Goal: Task Accomplishment & Management: Manage account settings

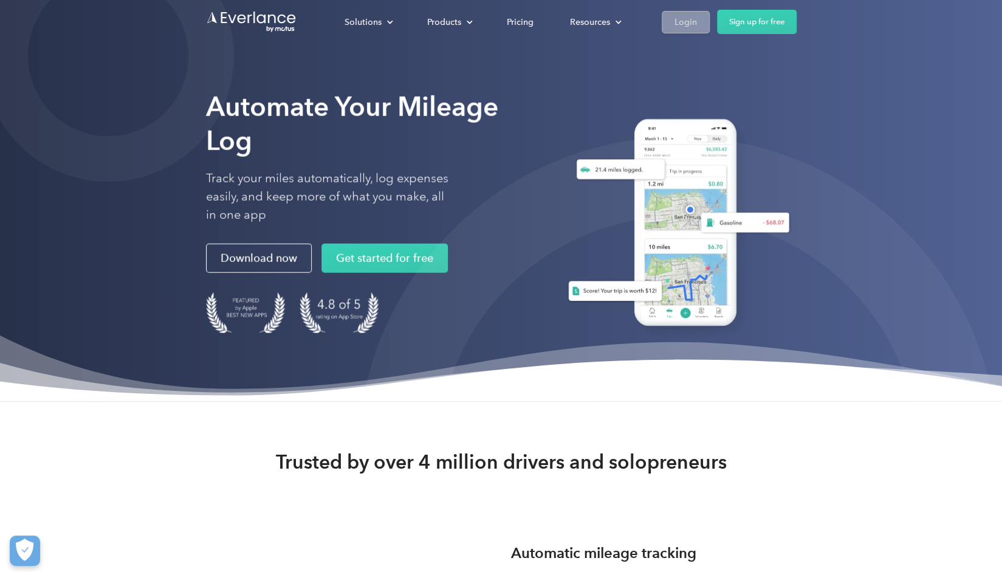
click at [689, 20] on div "Login" at bounding box center [686, 22] width 22 height 15
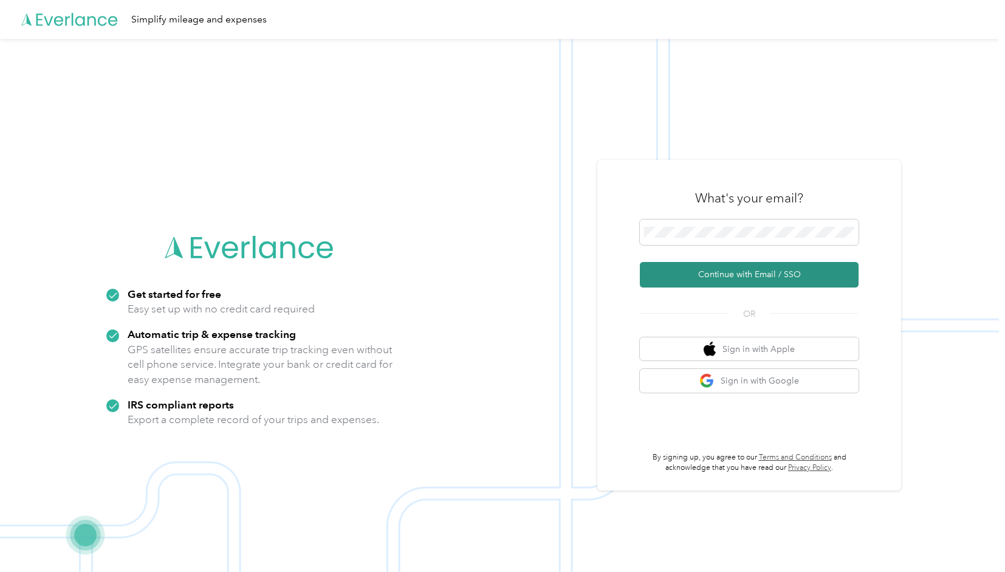
click at [706, 270] on button "Continue with Email / SSO" at bounding box center [749, 275] width 219 height 26
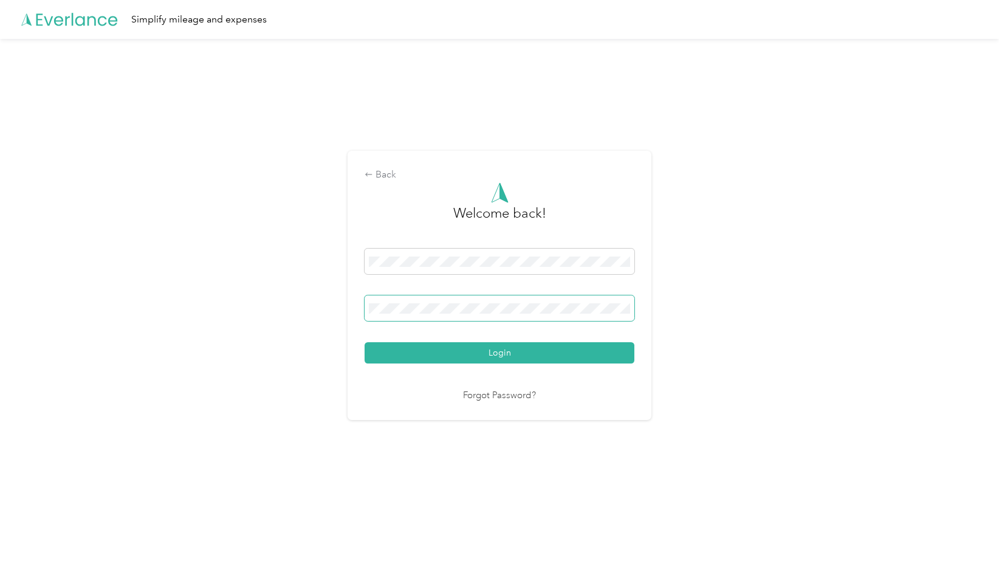
click at [365, 342] on button "Login" at bounding box center [500, 352] width 270 height 21
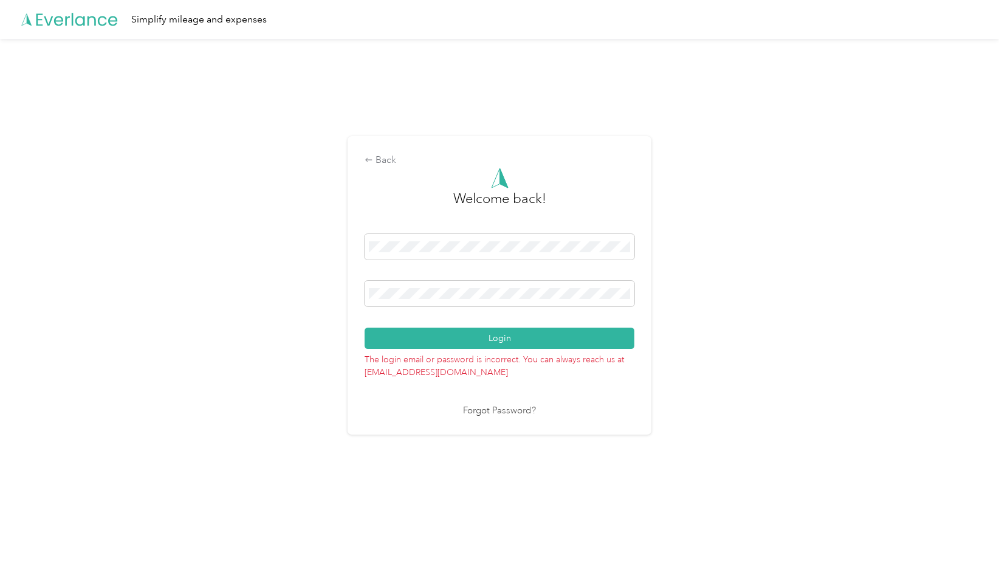
click at [363, 293] on div "Back Welcome back! Login The login email or password is incorrect. You can alwa…" at bounding box center [500, 285] width 304 height 298
click at [365, 328] on button "Login" at bounding box center [500, 338] width 270 height 21
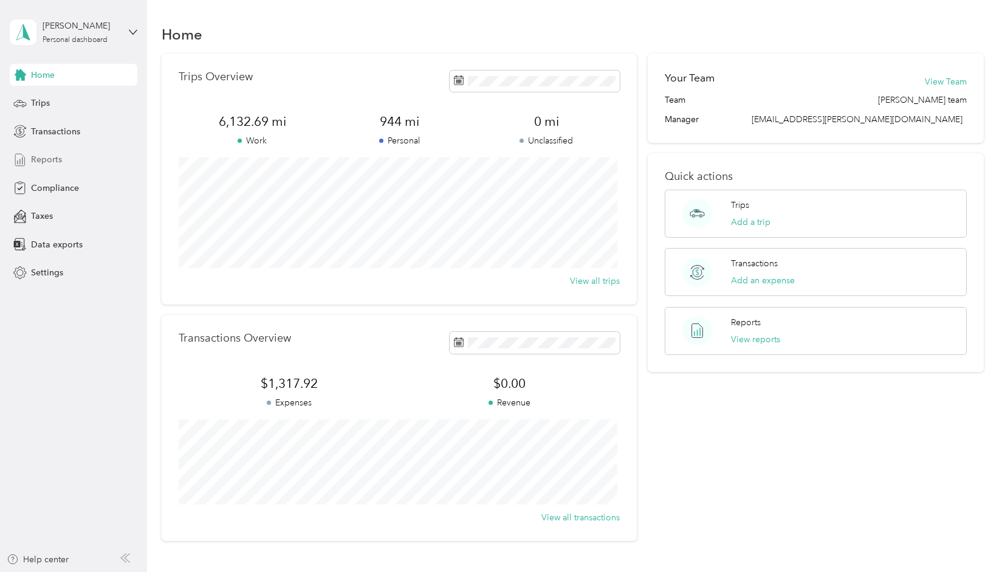
click at [51, 157] on span "Reports" at bounding box center [46, 159] width 31 height 13
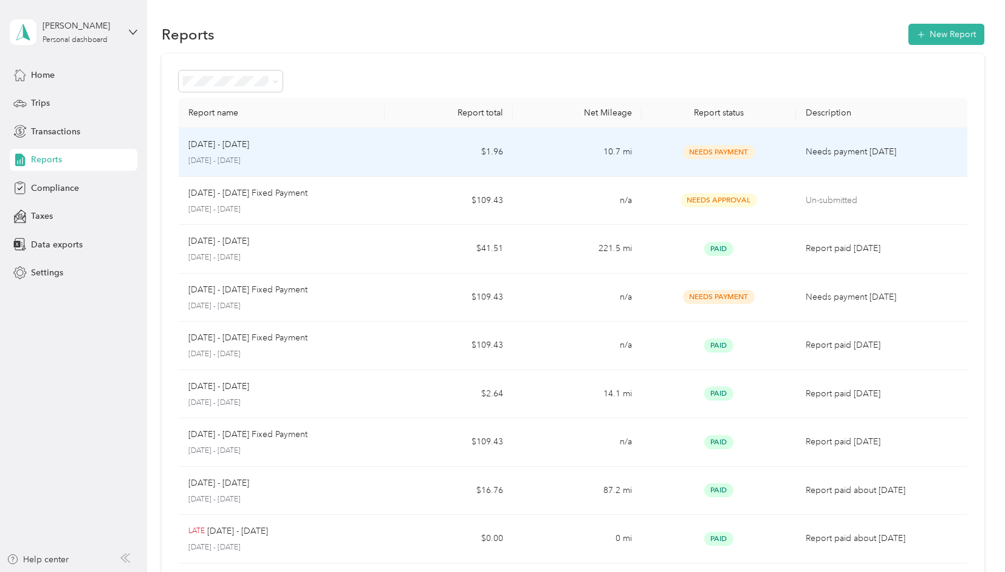
click at [376, 154] on td "[DATE] - [DATE] [DATE] - [DATE]" at bounding box center [281, 152] width 205 height 49
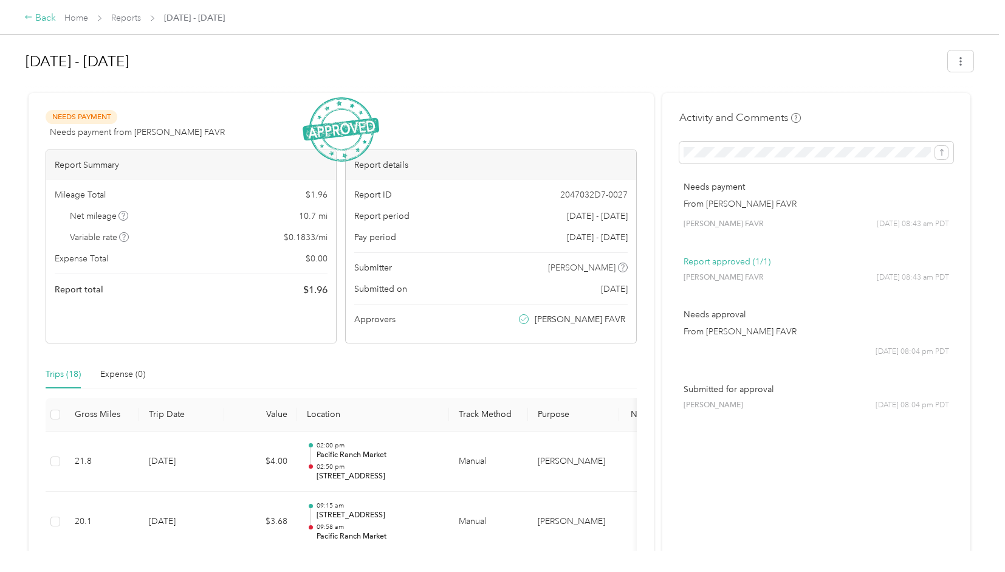
click at [32, 21] on icon at bounding box center [28, 17] width 9 height 9
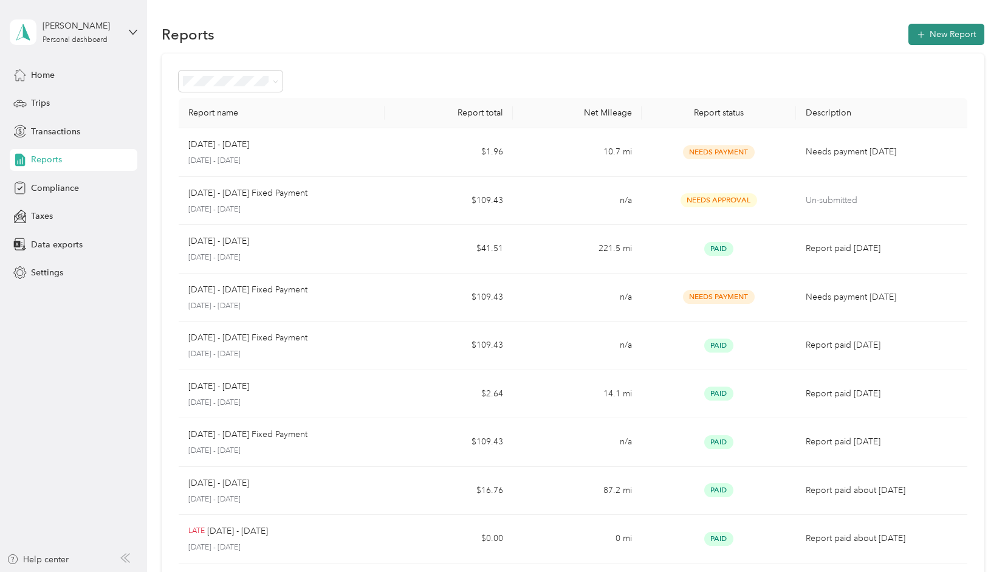
click at [918, 32] on icon "button" at bounding box center [921, 34] width 7 height 7
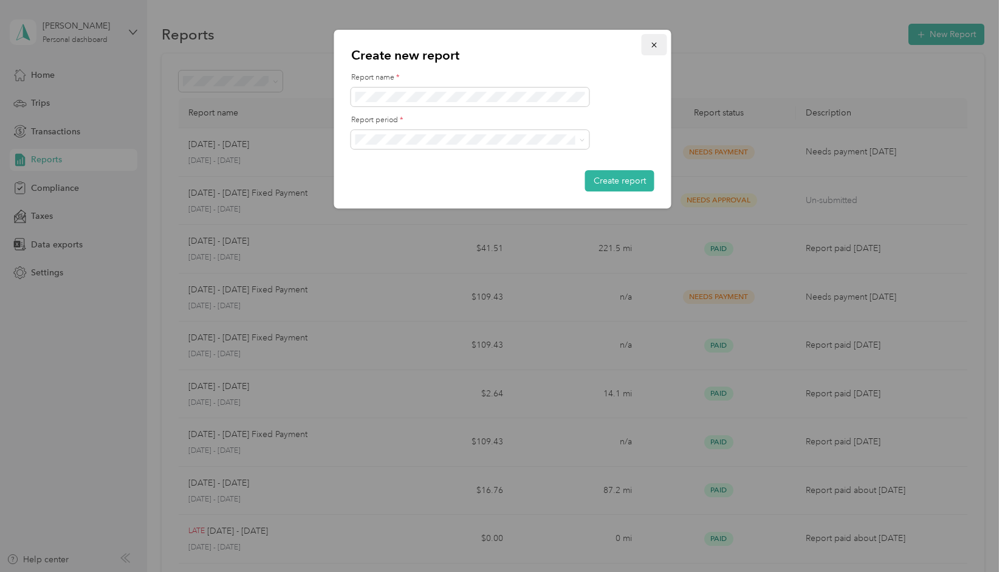
click at [652, 47] on icon "button" at bounding box center [654, 45] width 5 height 5
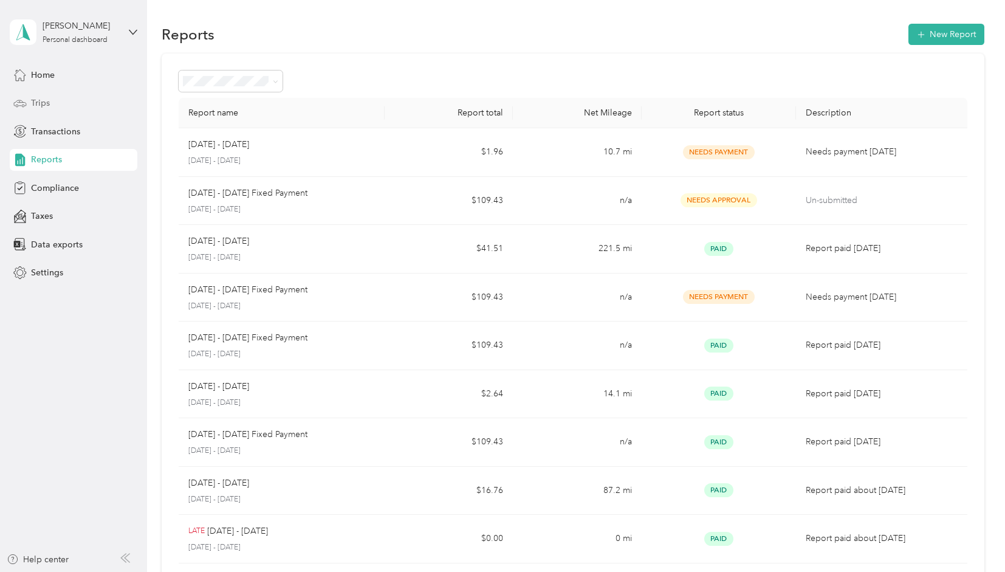
click at [48, 98] on span "Trips" at bounding box center [40, 103] width 19 height 13
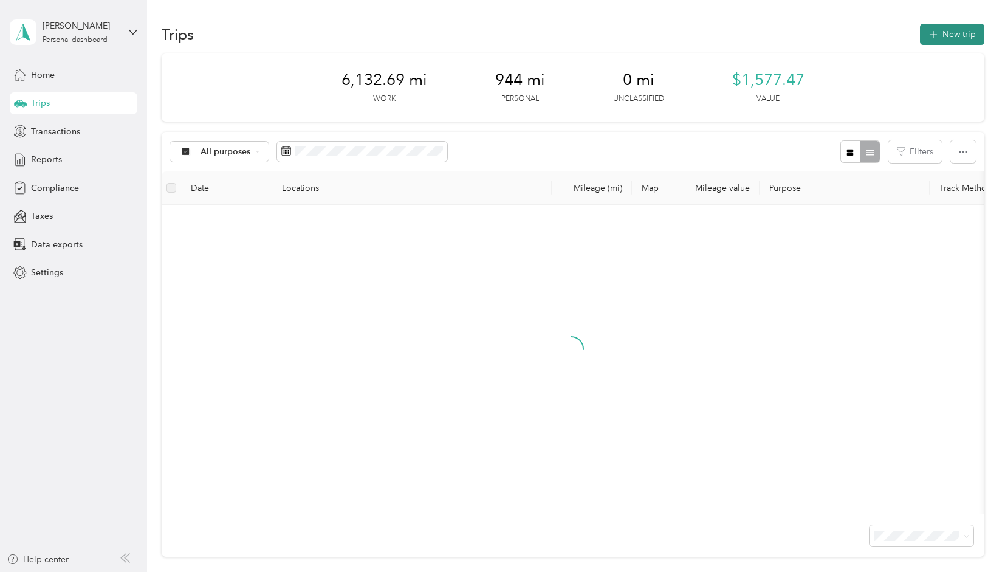
click at [973, 27] on button "New trip" at bounding box center [952, 34] width 64 height 21
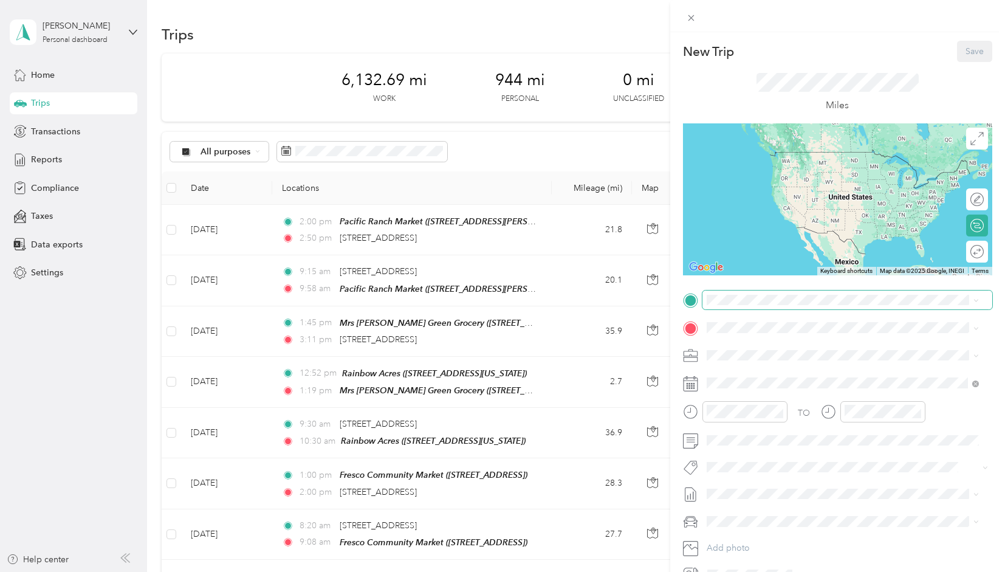
click at [744, 305] on span at bounding box center [848, 300] width 290 height 19
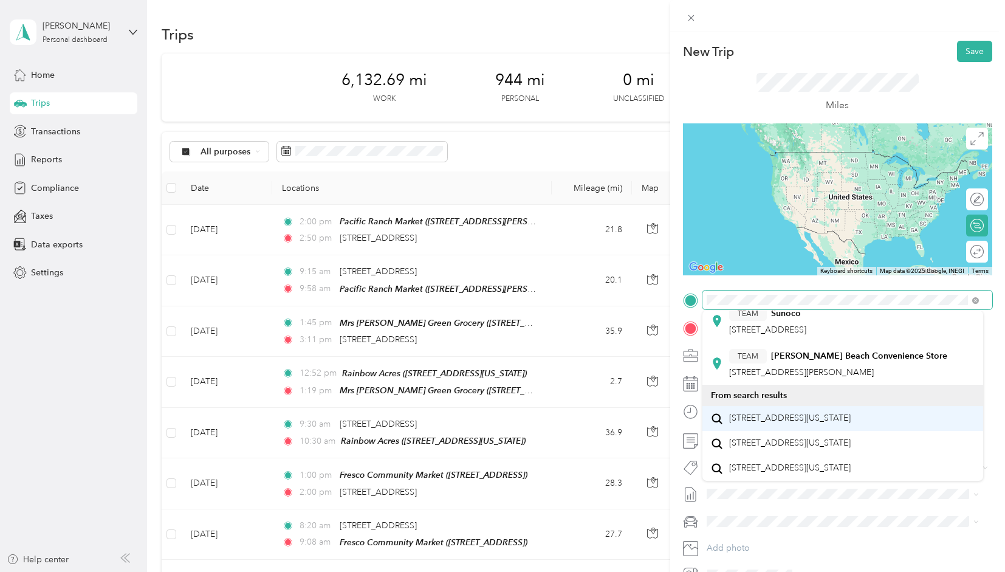
scroll to position [243, 0]
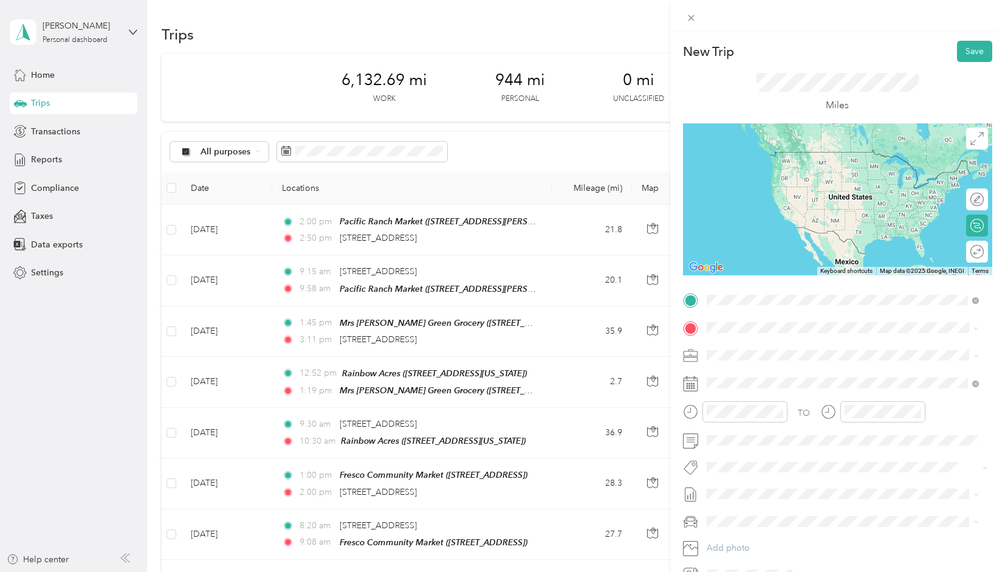
click at [842, 413] on span "[STREET_ADDRESS][US_STATE]" at bounding box center [790, 418] width 122 height 11
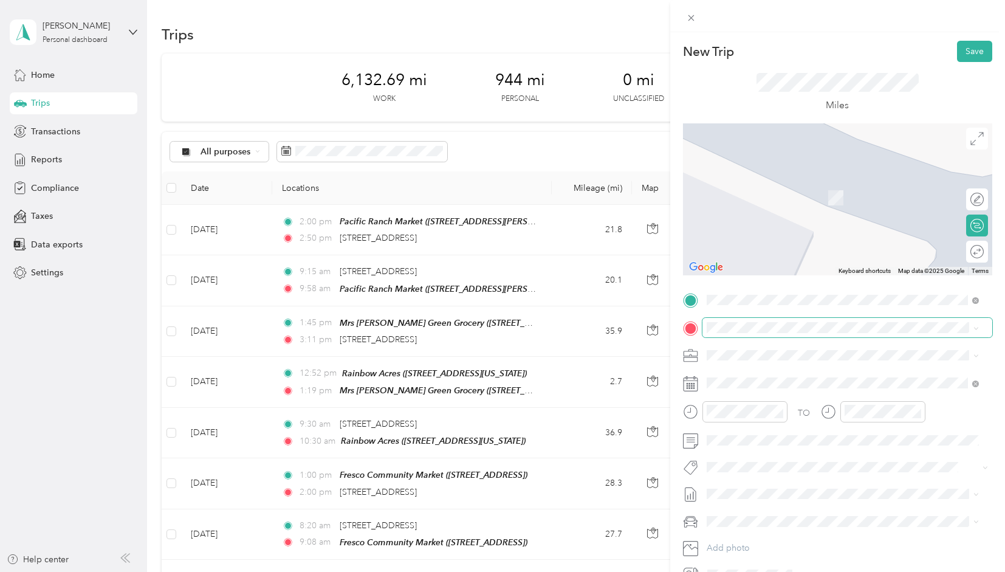
click at [765, 334] on span at bounding box center [848, 327] width 290 height 19
click at [795, 373] on strong "Rainbow Acres" at bounding box center [801, 378] width 60 height 11
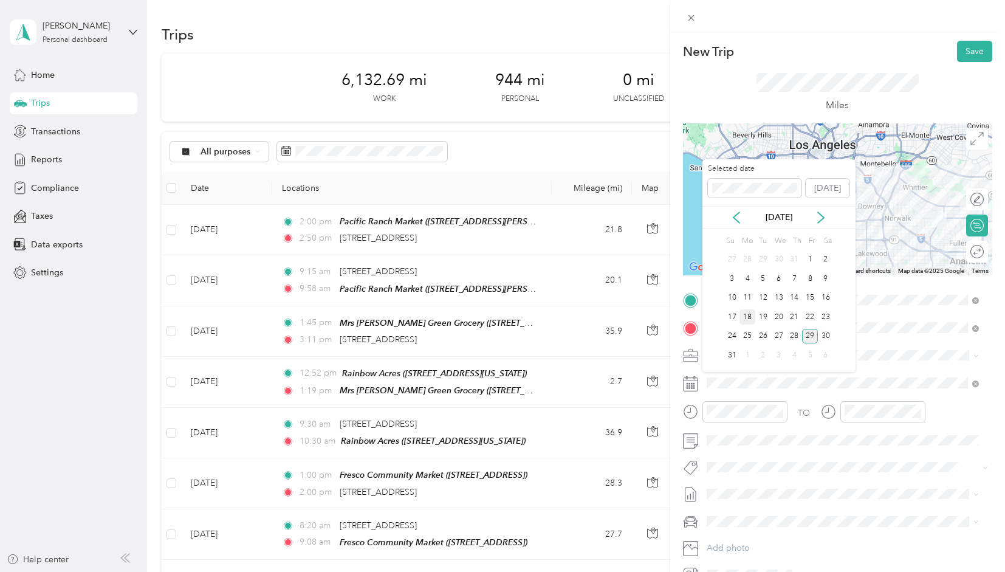
click at [749, 320] on div "18" at bounding box center [748, 316] width 16 height 15
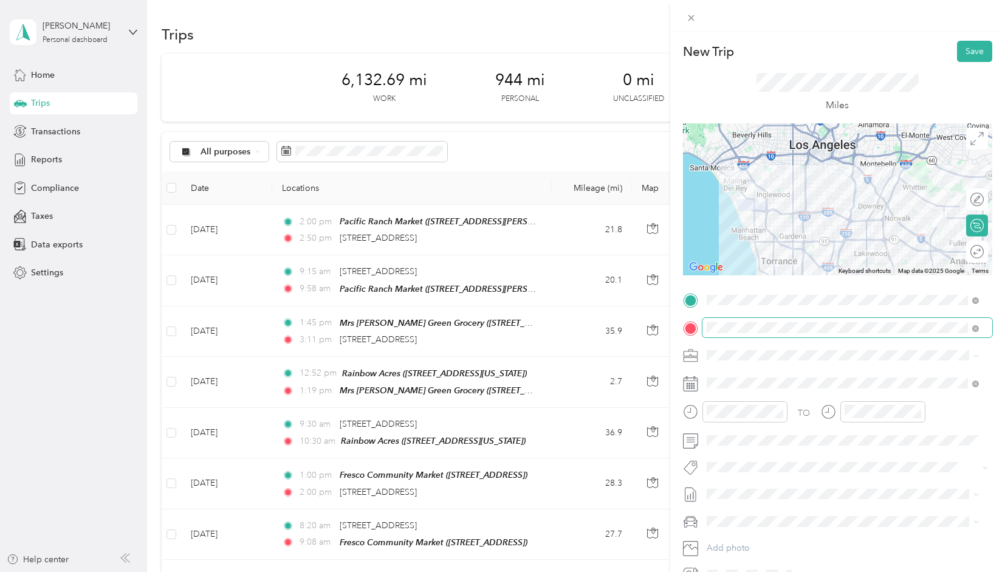
click at [799, 332] on span at bounding box center [848, 327] width 290 height 19
click at [971, 328] on span at bounding box center [973, 327] width 11 height 9
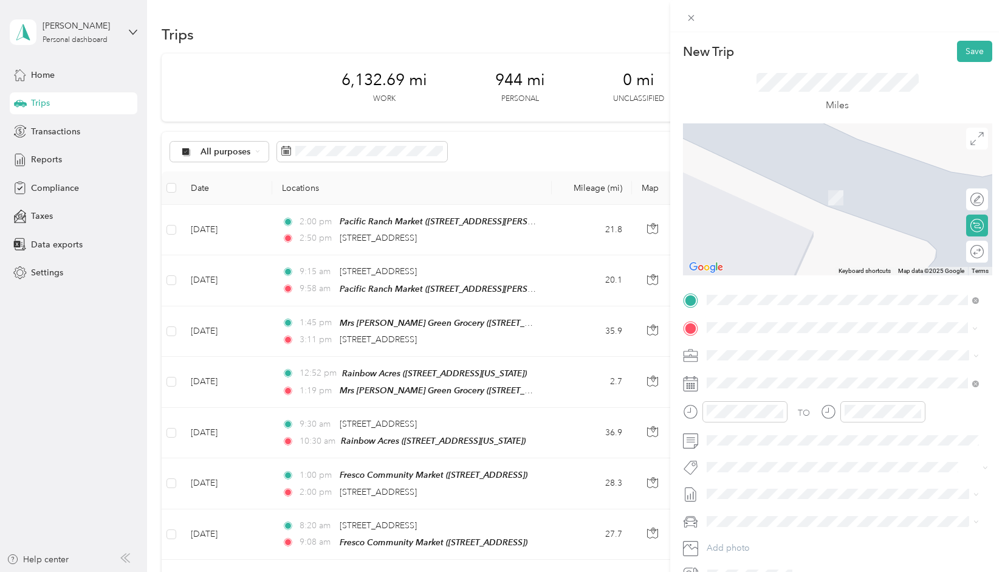
click at [842, 398] on li "TEAM Jaydes Market [STREET_ADDRESS][PERSON_NAME]" at bounding box center [843, 385] width 281 height 43
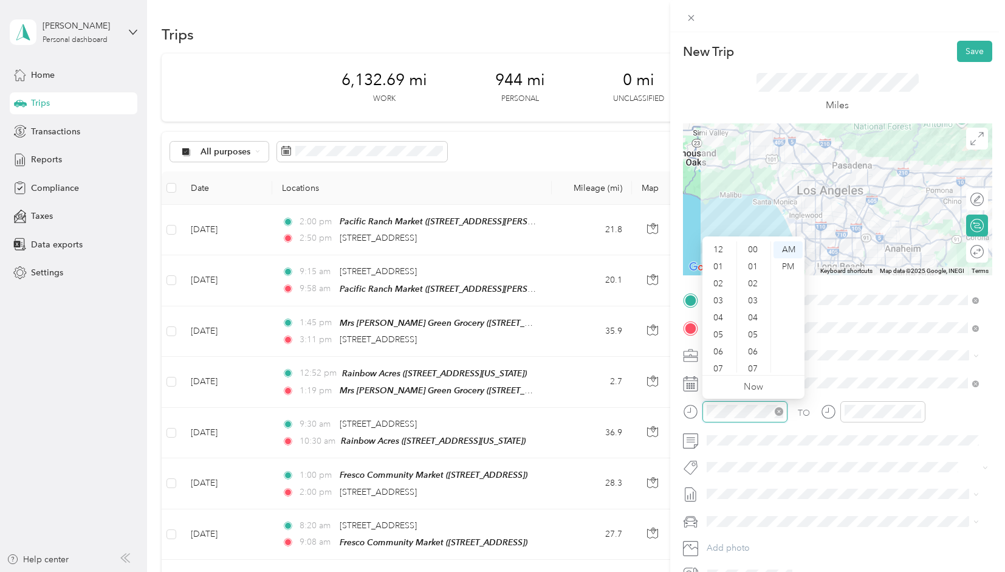
scroll to position [73, 0]
click at [712, 328] on div "09" at bounding box center [719, 330] width 29 height 17
click at [756, 264] on div "30" at bounding box center [754, 264] width 29 height 17
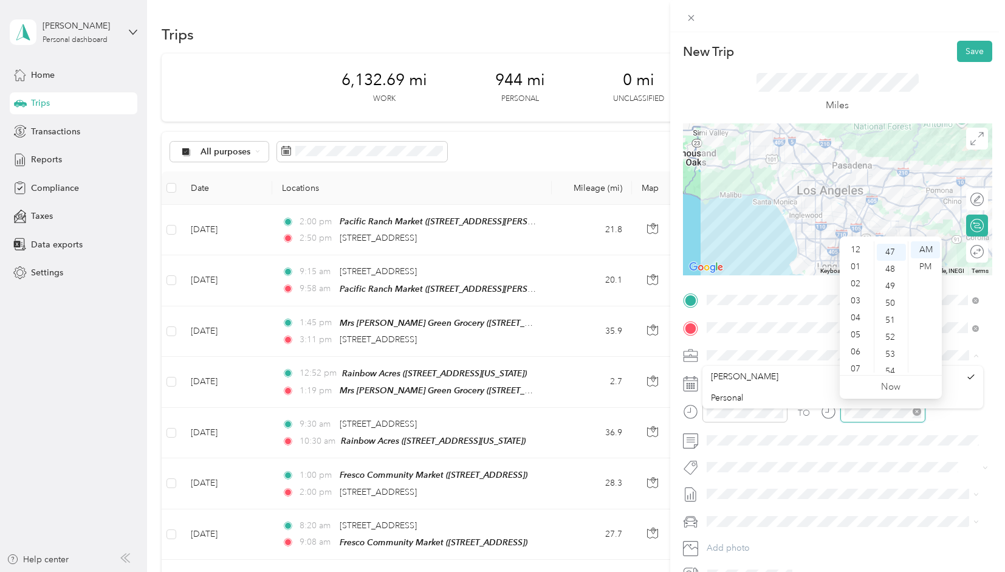
scroll to position [73, 0]
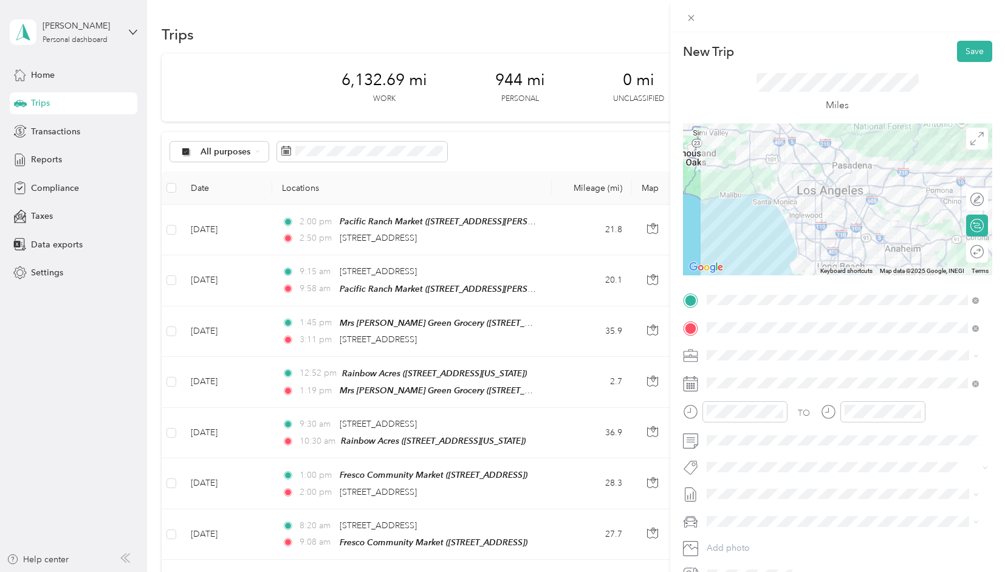
click at [766, 380] on li "[PERSON_NAME]" at bounding box center [843, 372] width 281 height 21
click at [859, 346] on div "10" at bounding box center [856, 347] width 29 height 17
click at [894, 270] on div "41" at bounding box center [891, 269] width 29 height 17
click at [953, 414] on div "TO" at bounding box center [837, 416] width 309 height 30
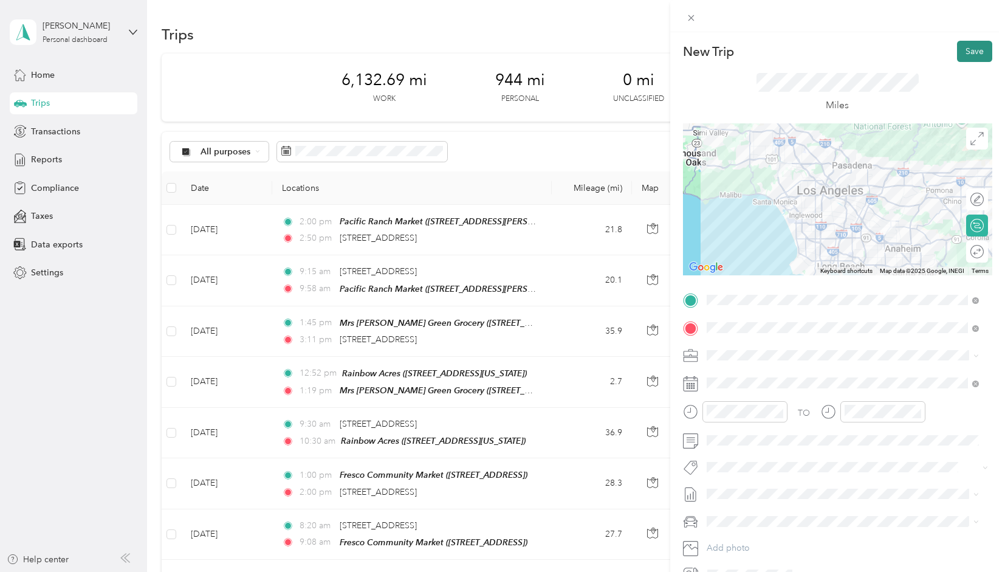
click at [962, 52] on button "Save" at bounding box center [974, 51] width 35 height 21
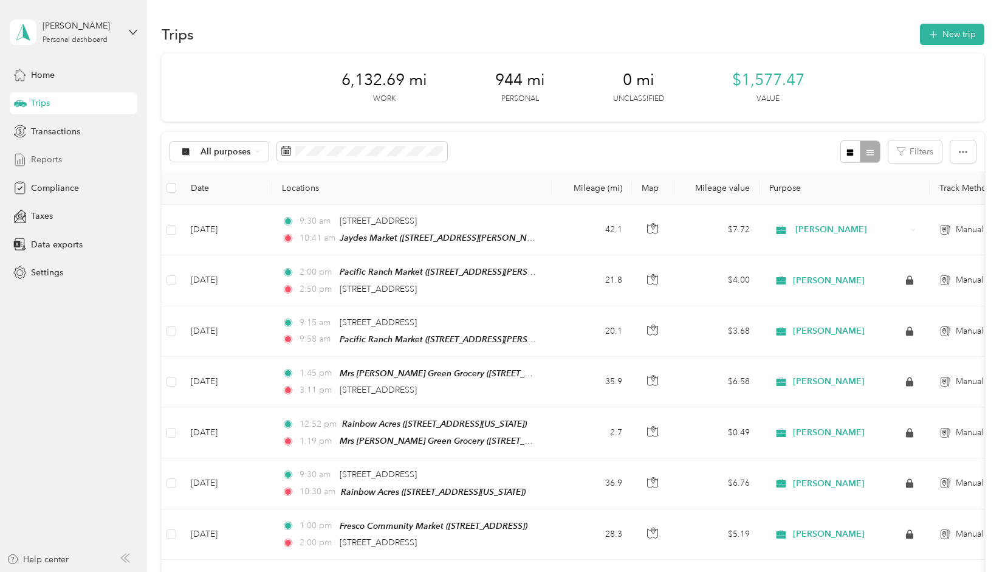
click at [38, 165] on span "Reports" at bounding box center [46, 159] width 31 height 13
